Goal: Information Seeking & Learning: Learn about a topic

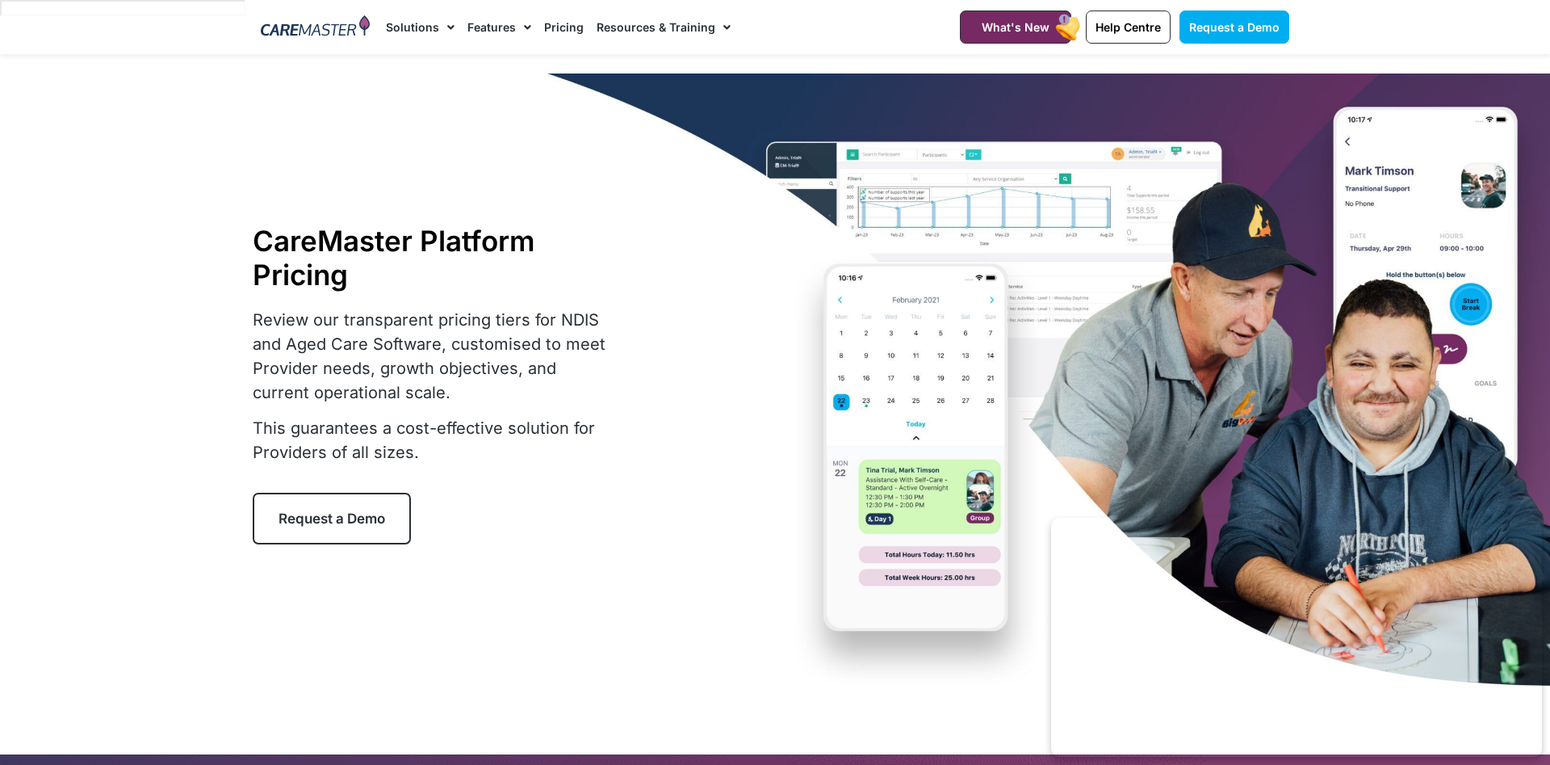
click at [562, 35] on link "Pricing" at bounding box center [564, 27] width 40 height 54
